Goal: Information Seeking & Learning: Learn about a topic

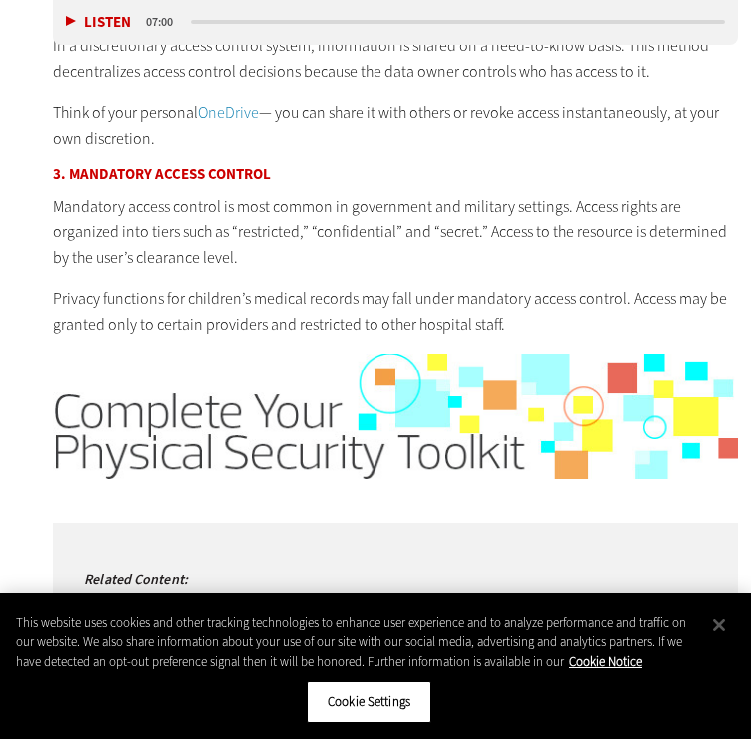
scroll to position [2182, 0]
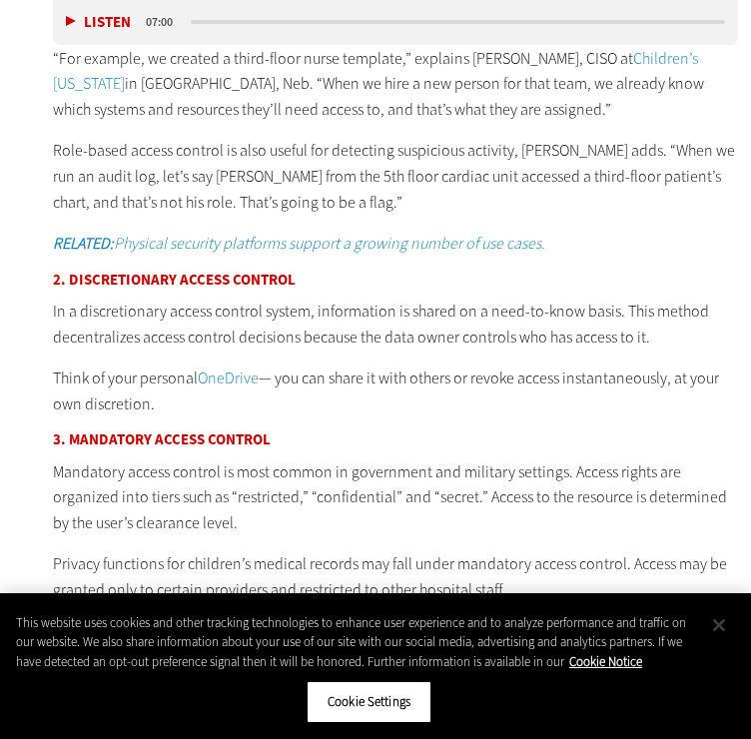
click at [726, 630] on button "Close" at bounding box center [719, 626] width 44 height 44
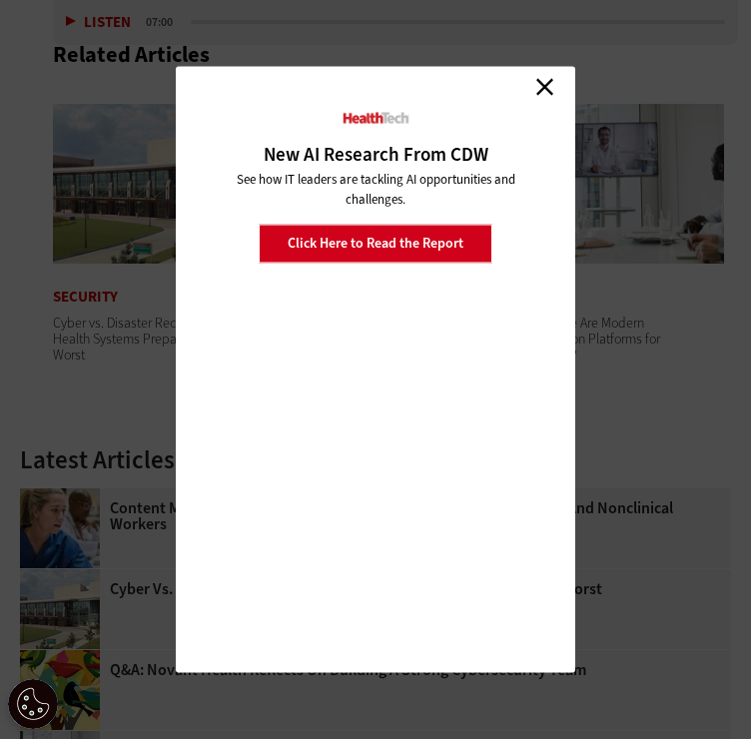
scroll to position [4381, 0]
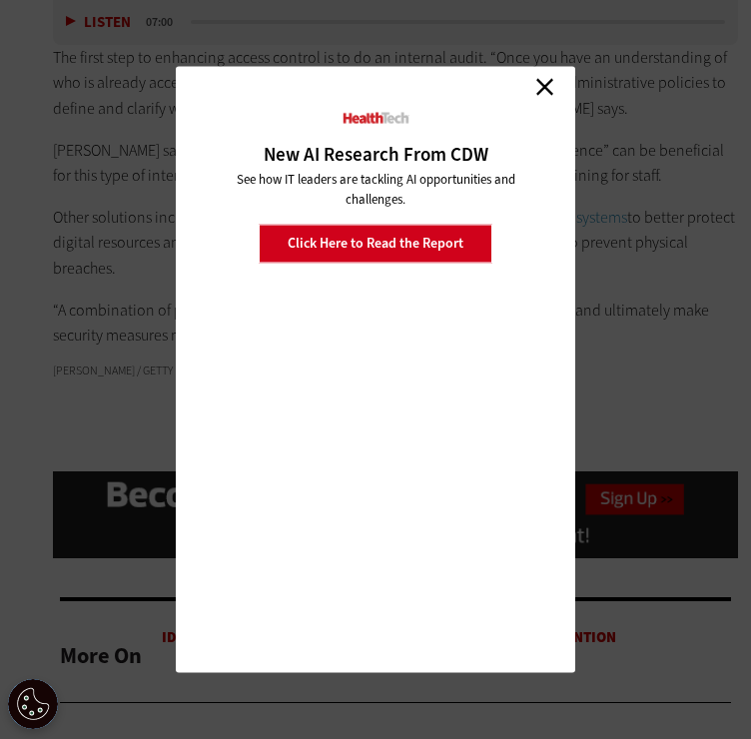
click at [567, 70] on div "Close New AI Research From CDW See how IT leaders are tackling AI opportunities…" at bounding box center [376, 370] width 400 height 607
click at [544, 88] on link "Close" at bounding box center [545, 87] width 30 height 30
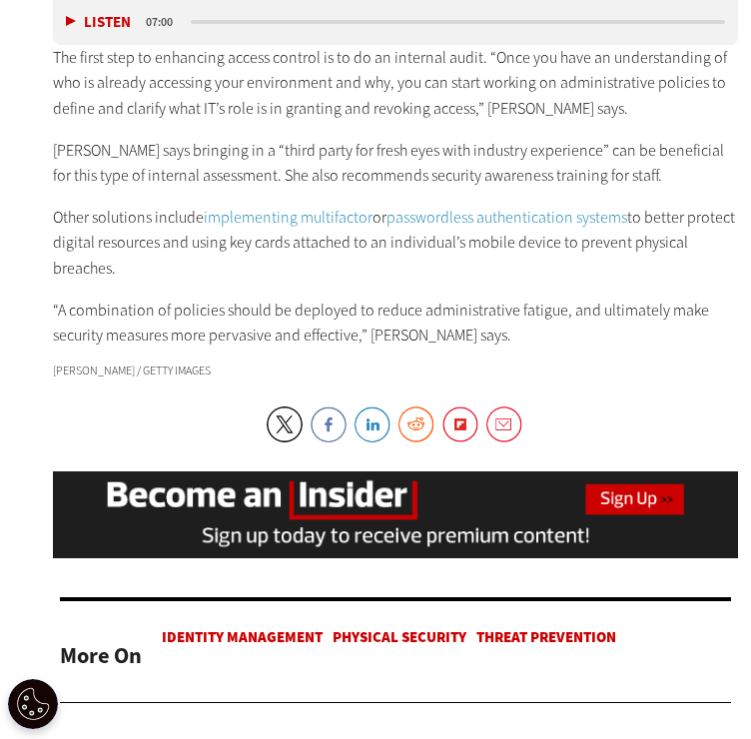
click at [668, 303] on p "“A combination of policies should be deployed to reduce administrative fatigue,…" at bounding box center [395, 323] width 685 height 51
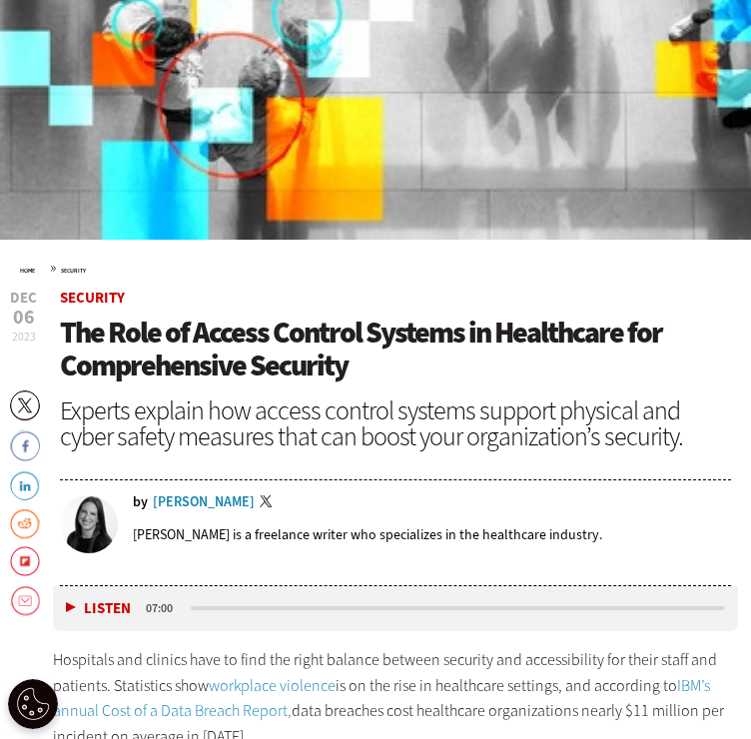
scroll to position [1199, 0]
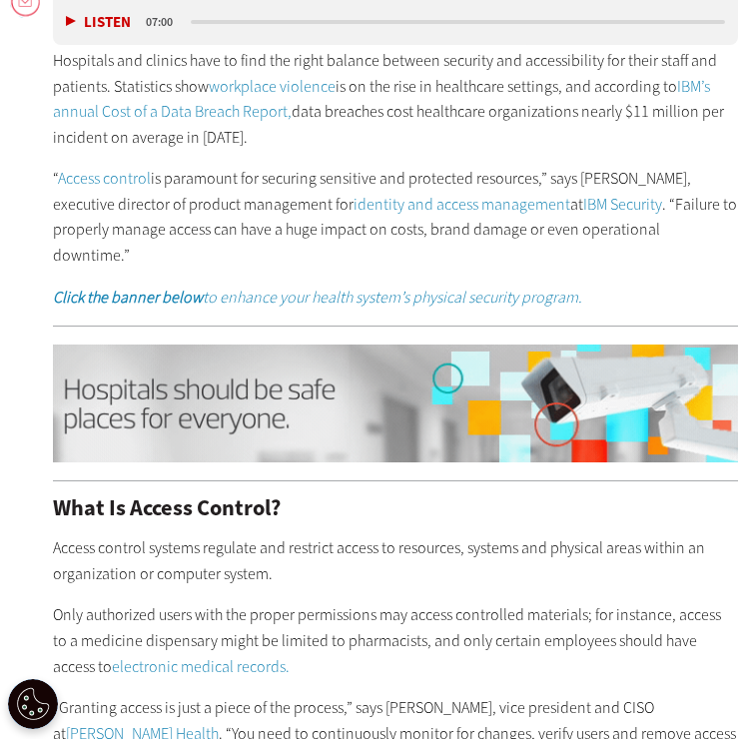
click at [463, 546] on p "Access control systems regulate and restrict access to resources, systems and p…" at bounding box center [395, 561] width 685 height 51
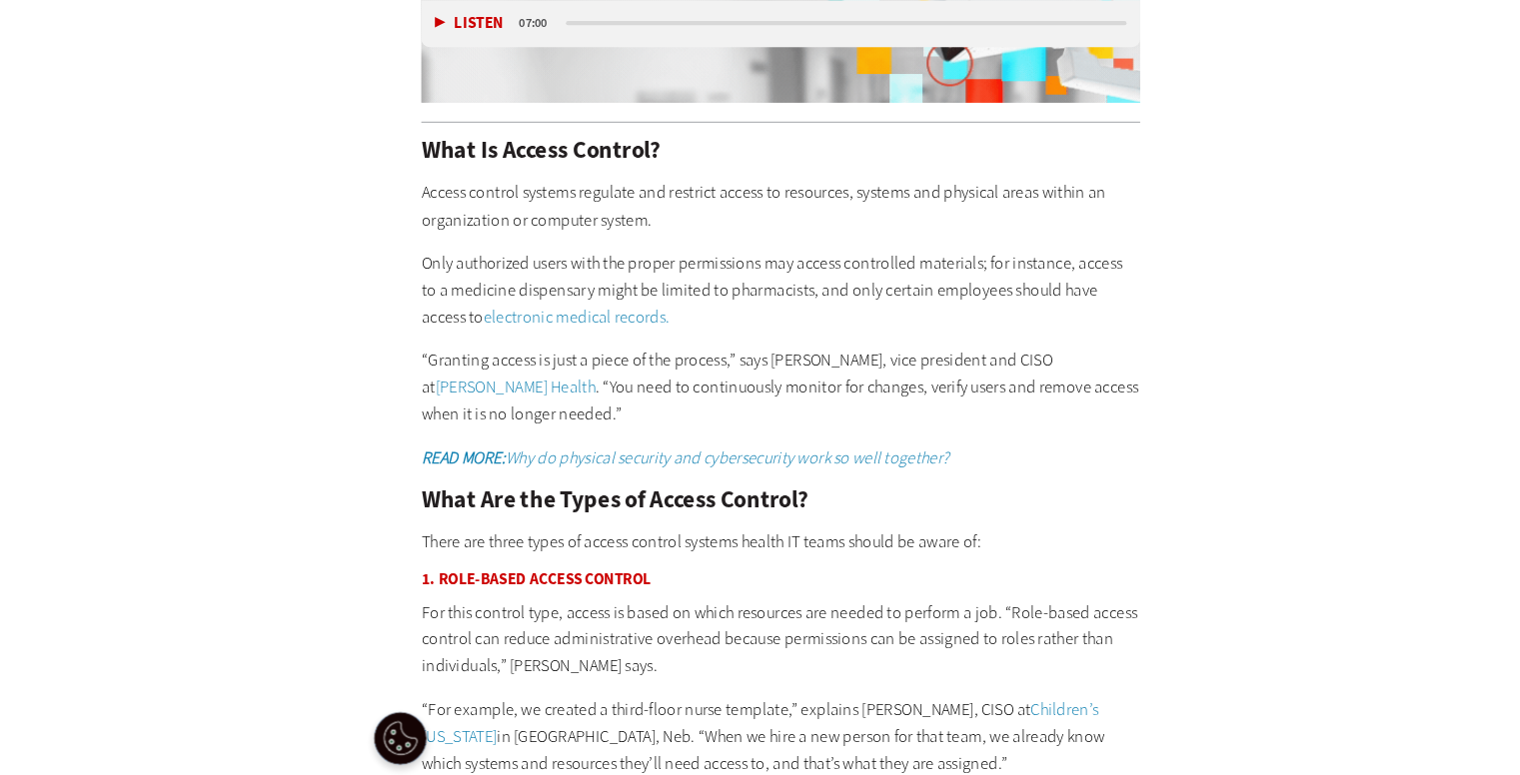
scroll to position [1599, 0]
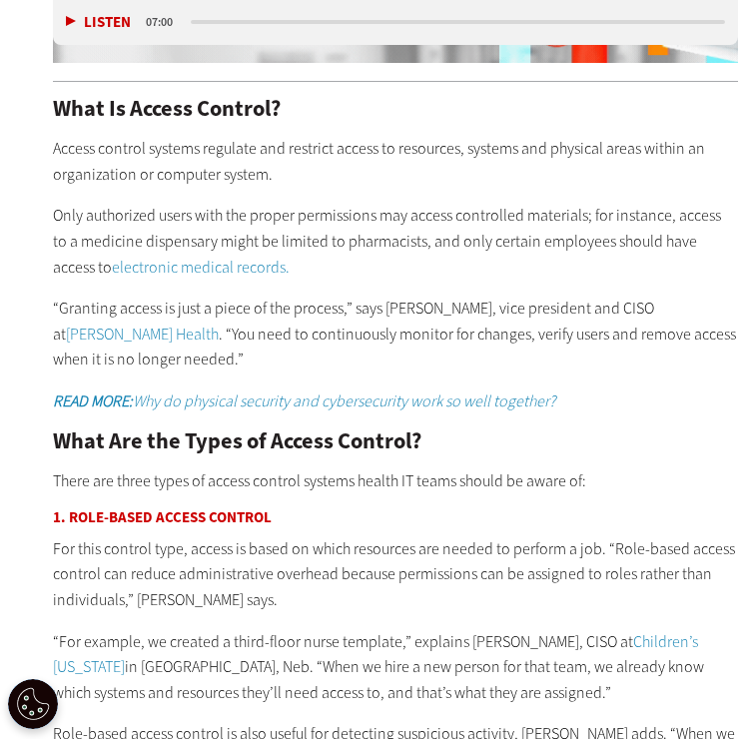
click at [440, 511] on h3 "1. Role-Based Access Control" at bounding box center [395, 518] width 685 height 15
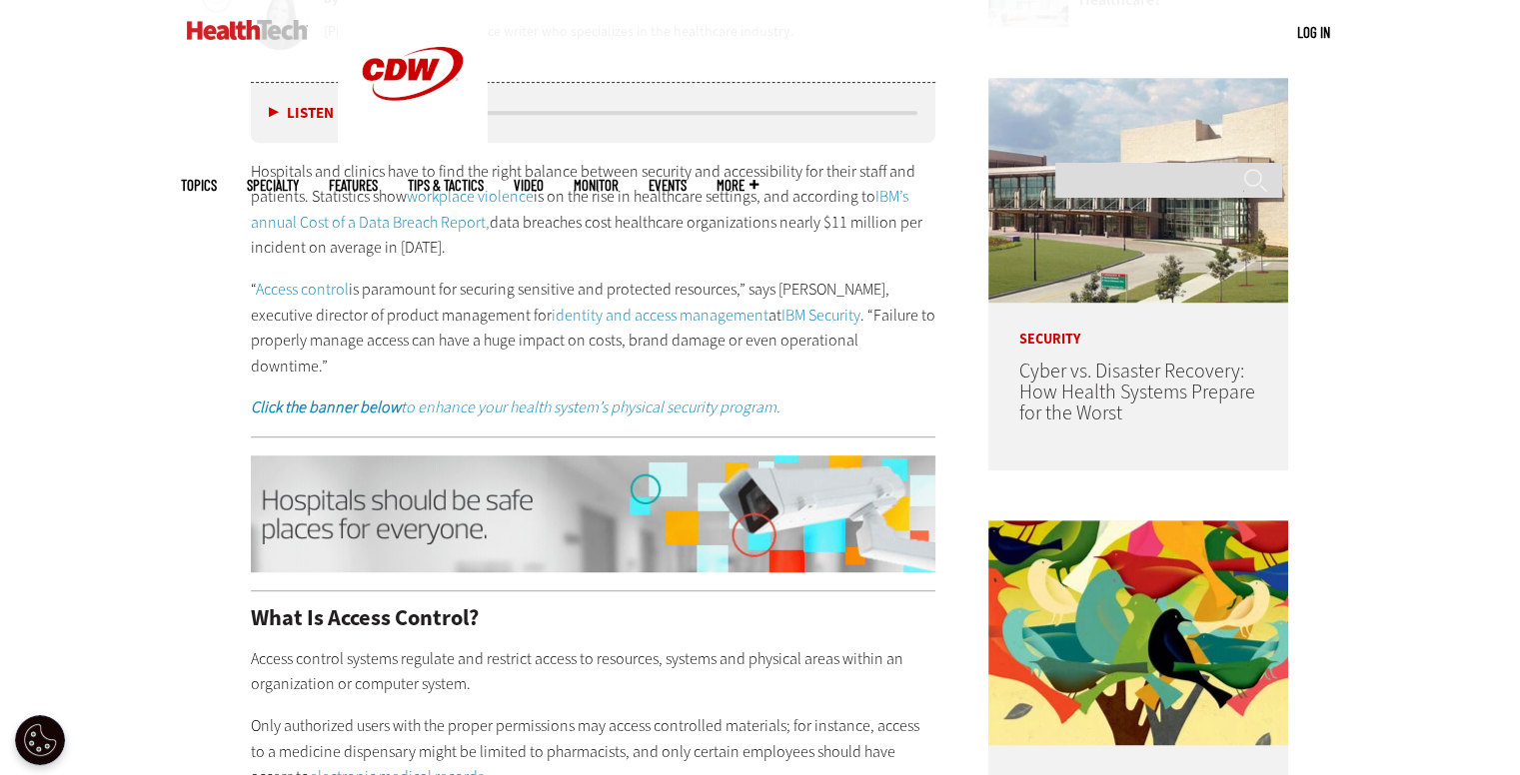
scroll to position [1649, 0]
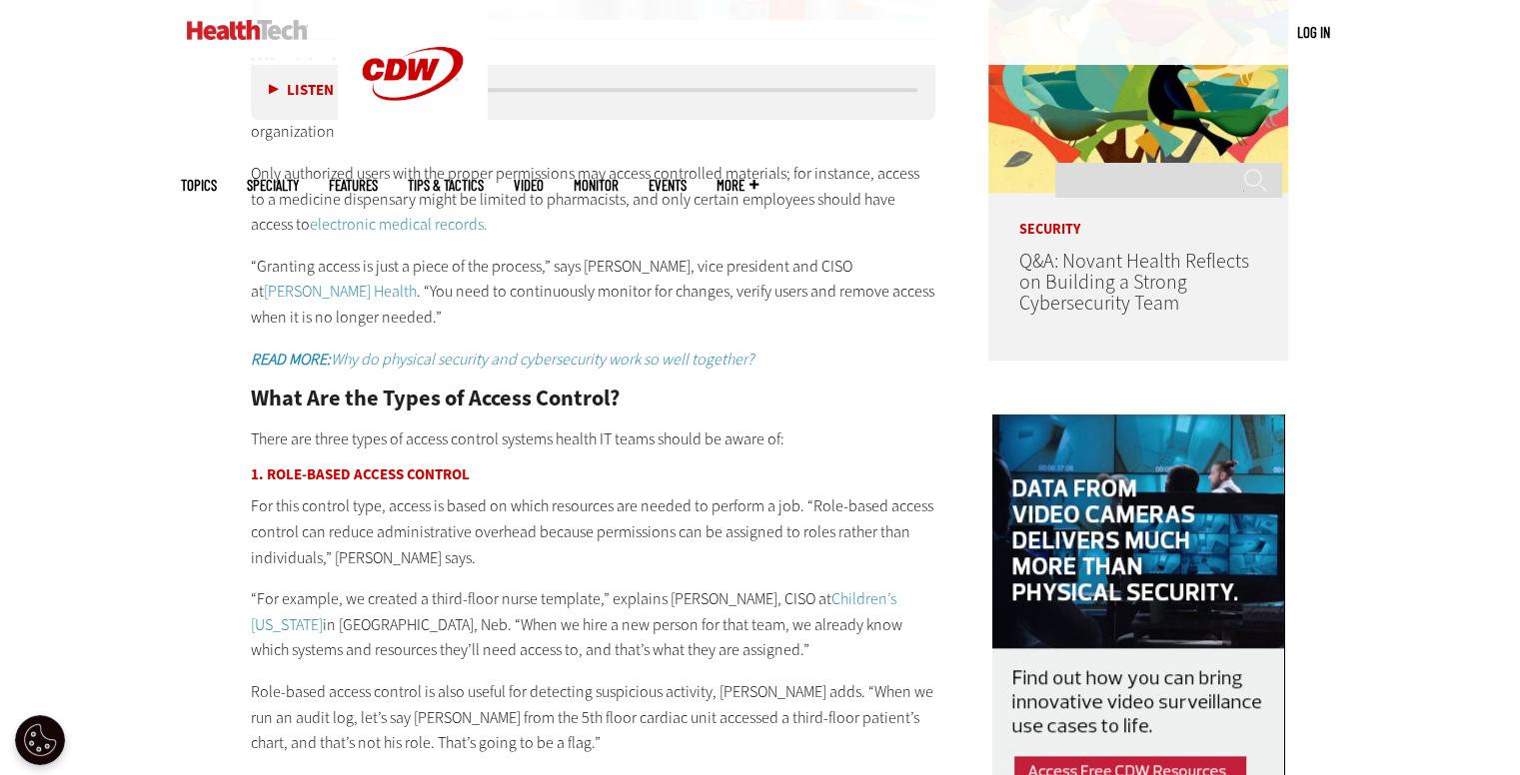
click at [416, 349] on em "Why do physical security and cybersecurity work so well together?" at bounding box center [542, 359] width 423 height 21
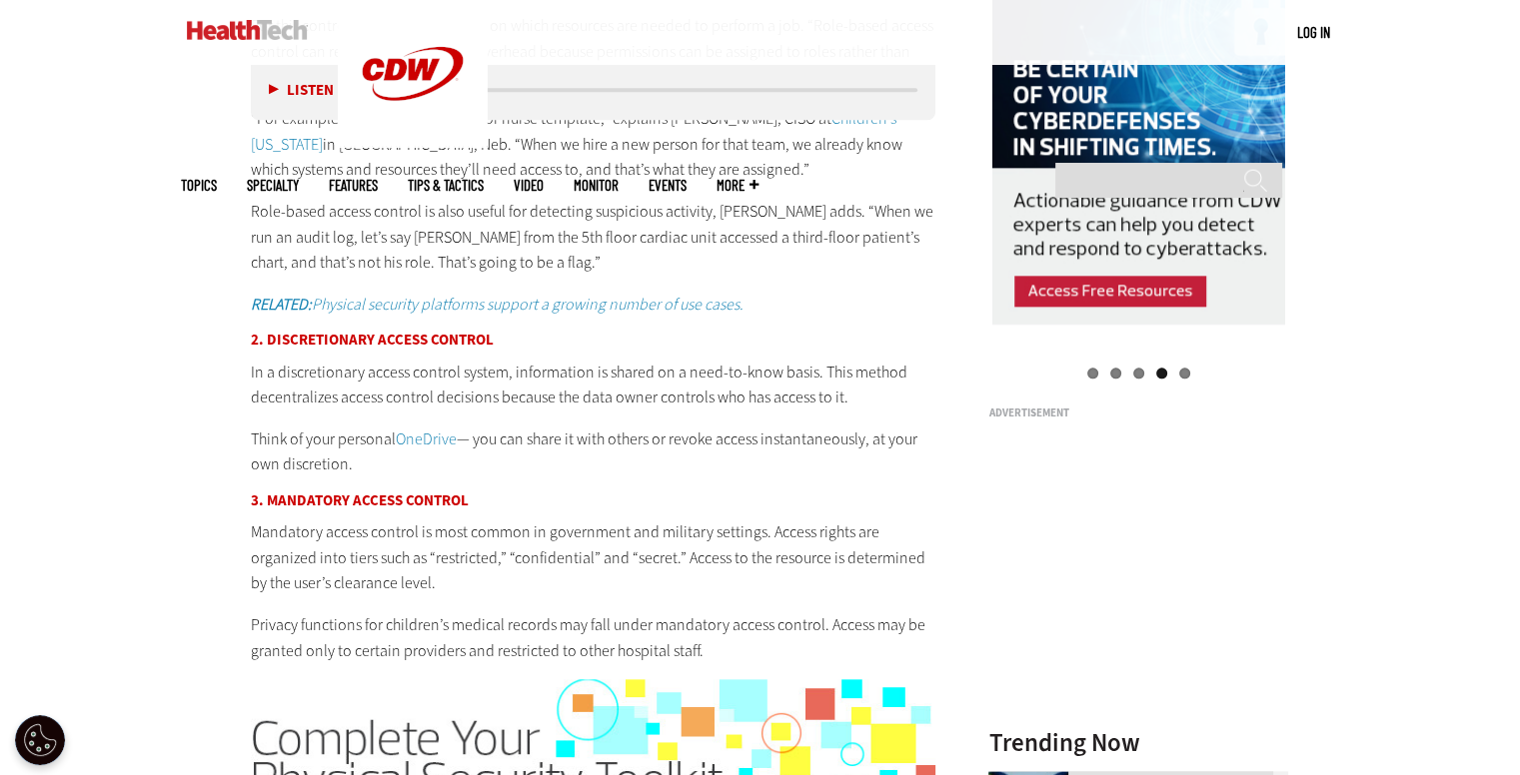
scroll to position [2148, 0]
